Goal: Task Accomplishment & Management: Manage account settings

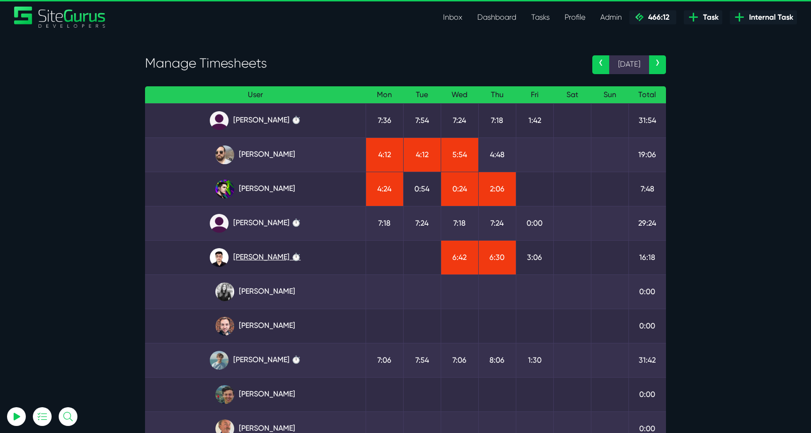
click at [287, 260] on link "Kevin Abelgas ⏱️" at bounding box center [256, 257] width 206 height 19
click at [263, 120] on link "[PERSON_NAME] ⏱️" at bounding box center [256, 120] width 206 height 19
click at [257, 192] on link "[PERSON_NAME]" at bounding box center [256, 189] width 206 height 19
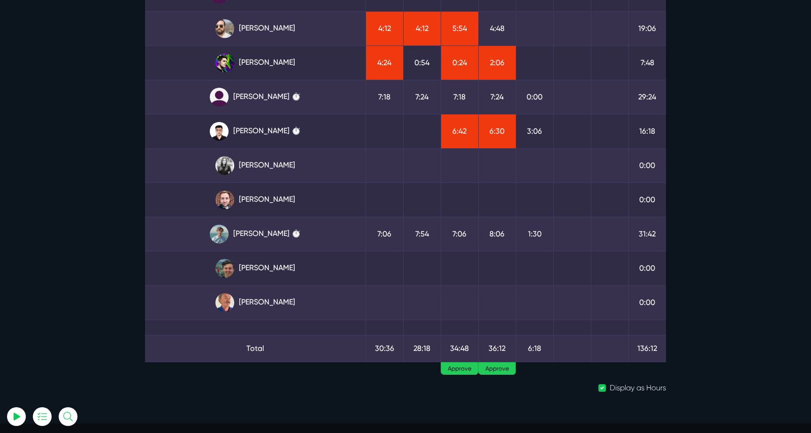
scroll to position [163, 0]
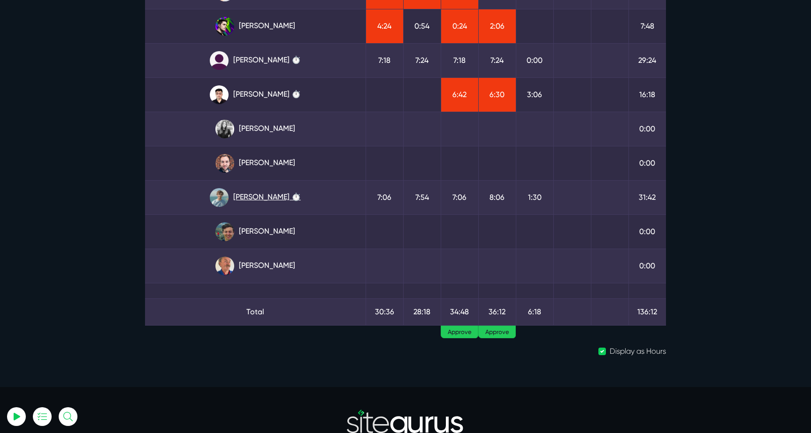
click at [279, 201] on link "Matt Jones ⏱️" at bounding box center [256, 197] width 206 height 19
